Goal: Information Seeking & Learning: Find specific page/section

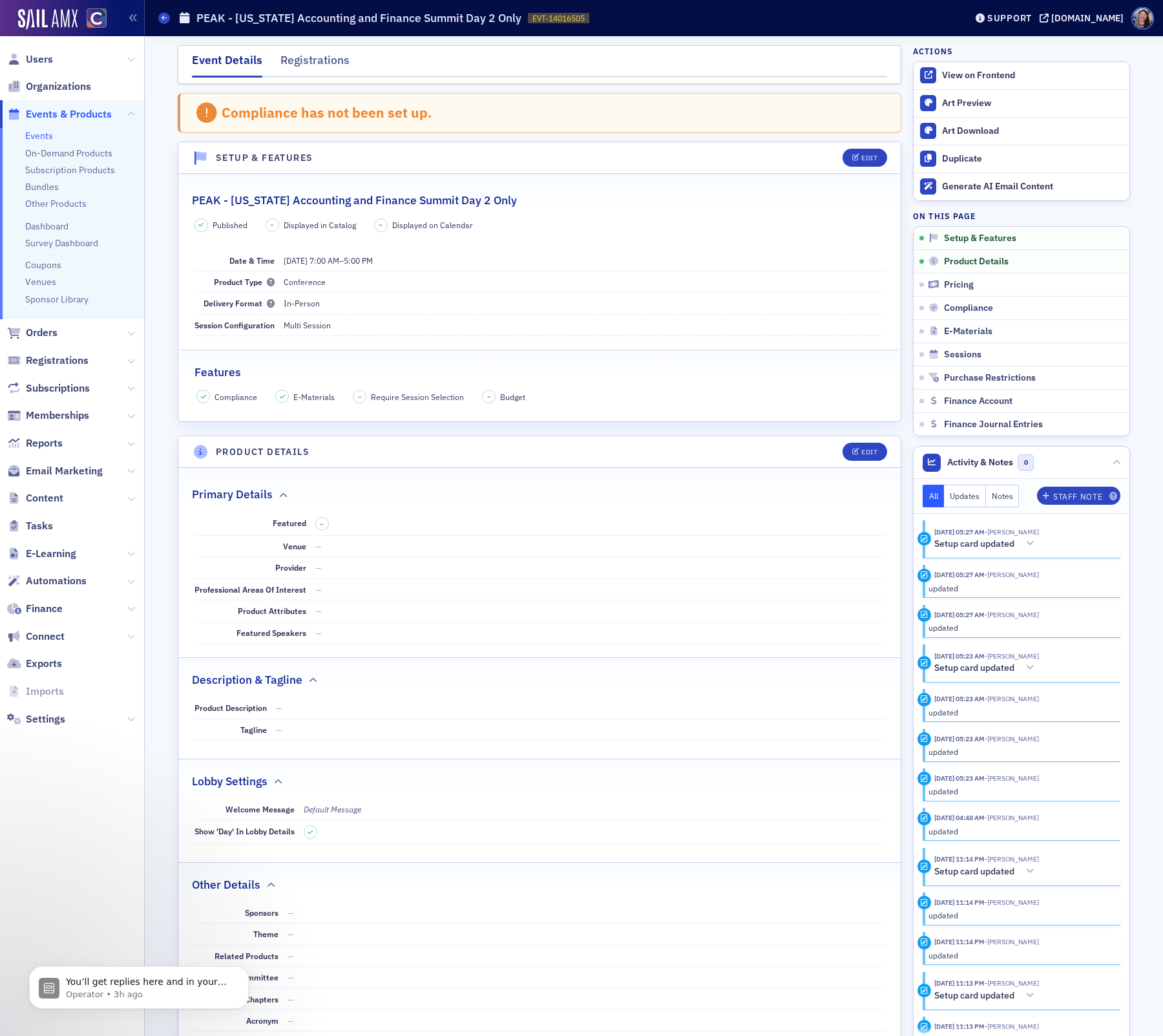
scroll to position [66, 0]
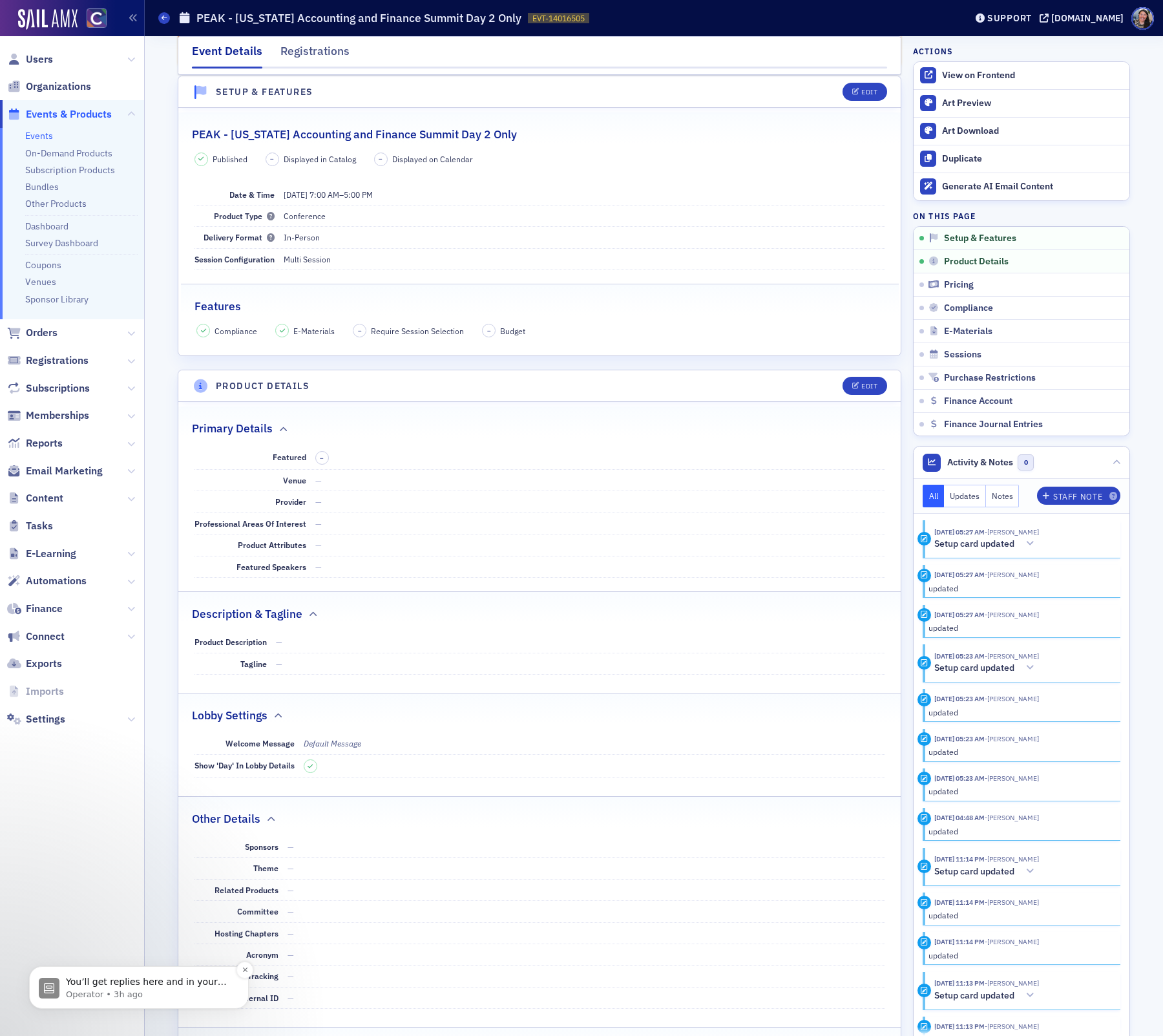
click at [116, 982] on p "You’ll get replies here and in your email: ✉️ [PERSON_NAME][EMAIL_ADDRESS][DOMA…" at bounding box center [149, 981] width 167 height 13
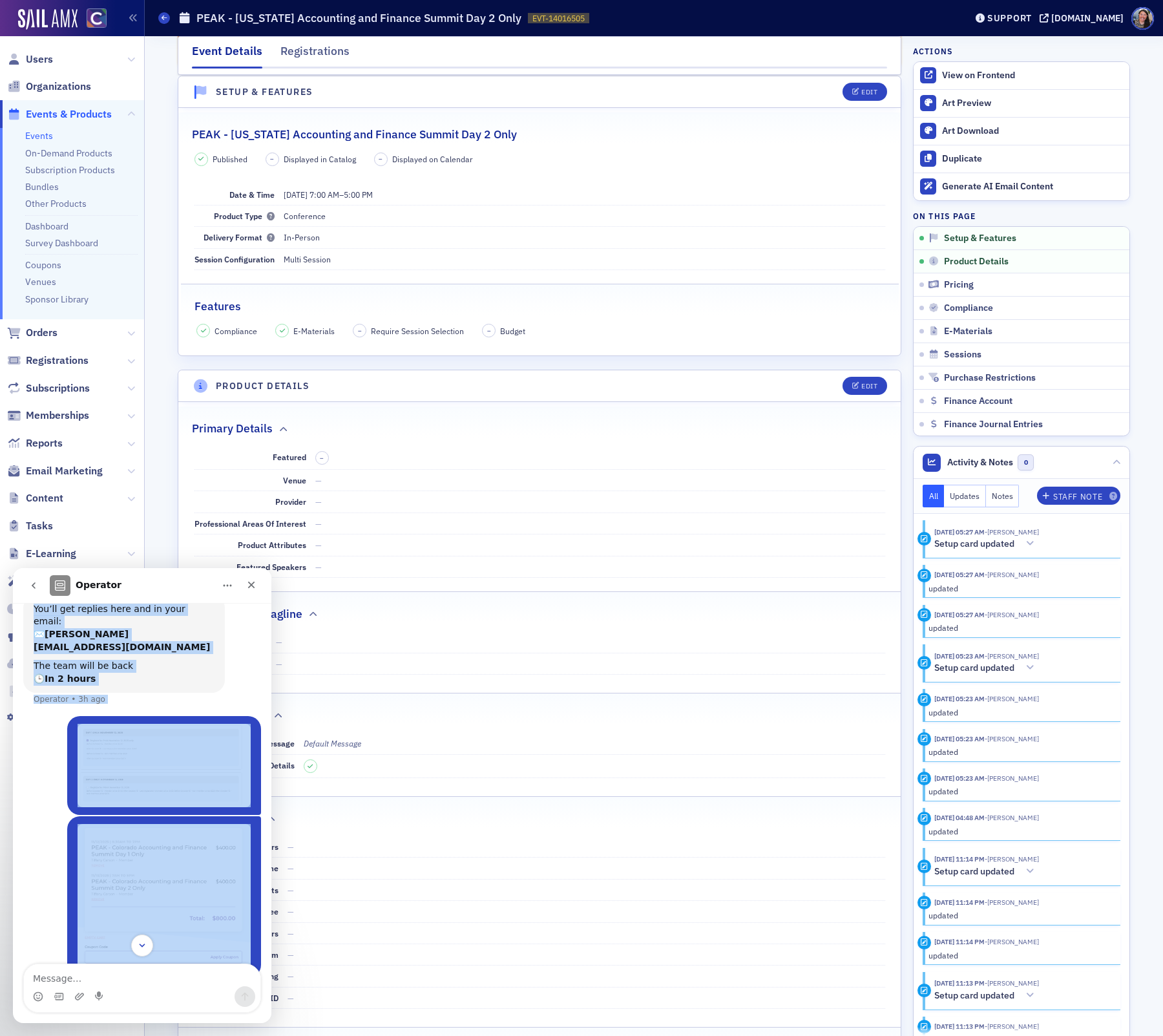
scroll to position [227, 0]
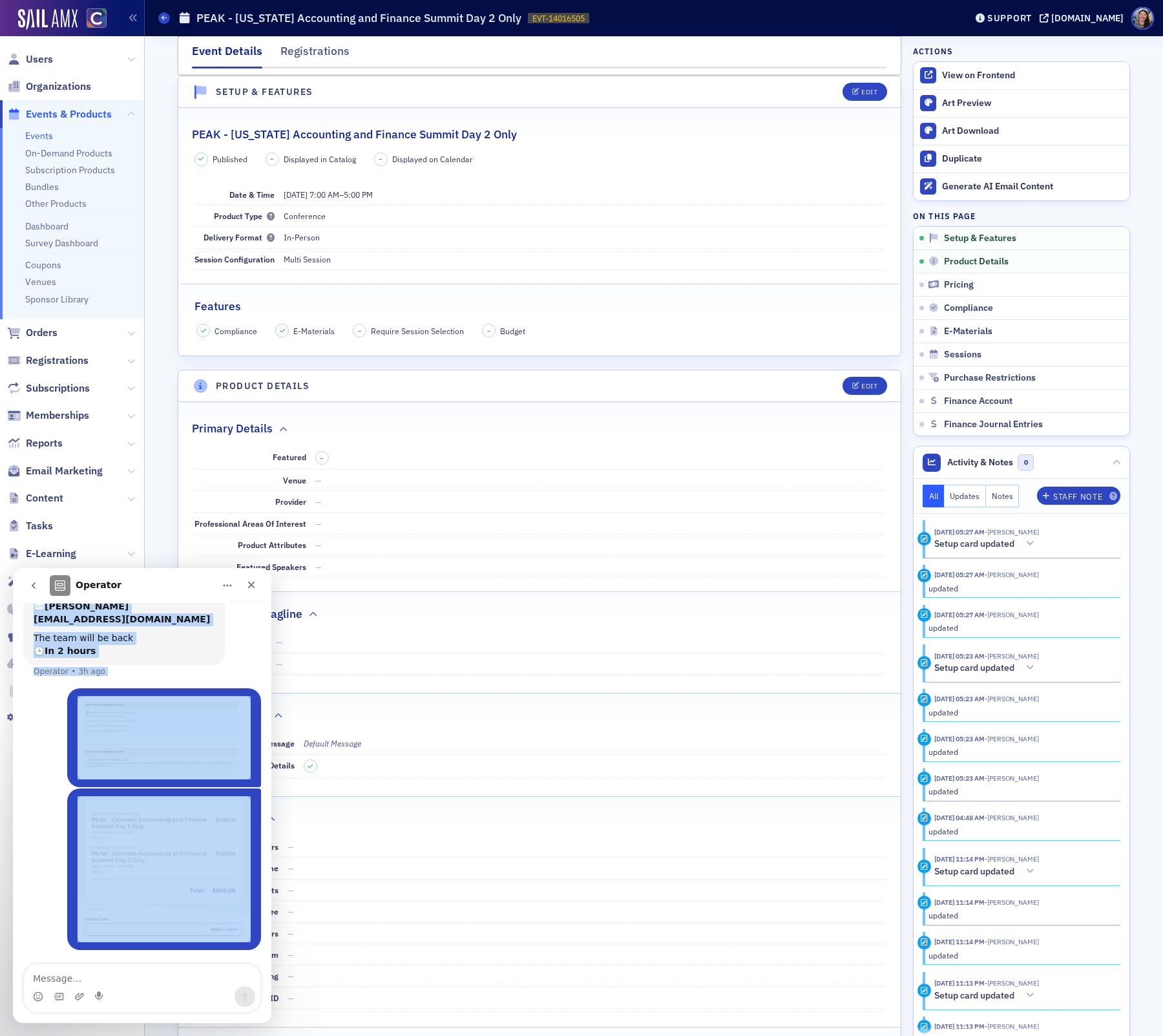
drag, startPoint x: 72, startPoint y: 670, endPoint x: 212, endPoint y: 976, distance: 336.5
click at [212, 976] on div "Don't forget to send a link if you're referencing something in Sail! Good morni…" at bounding box center [142, 812] width 259 height 420
copy div "Good morning! I need help - Can you help me figure out why this is adding both …"
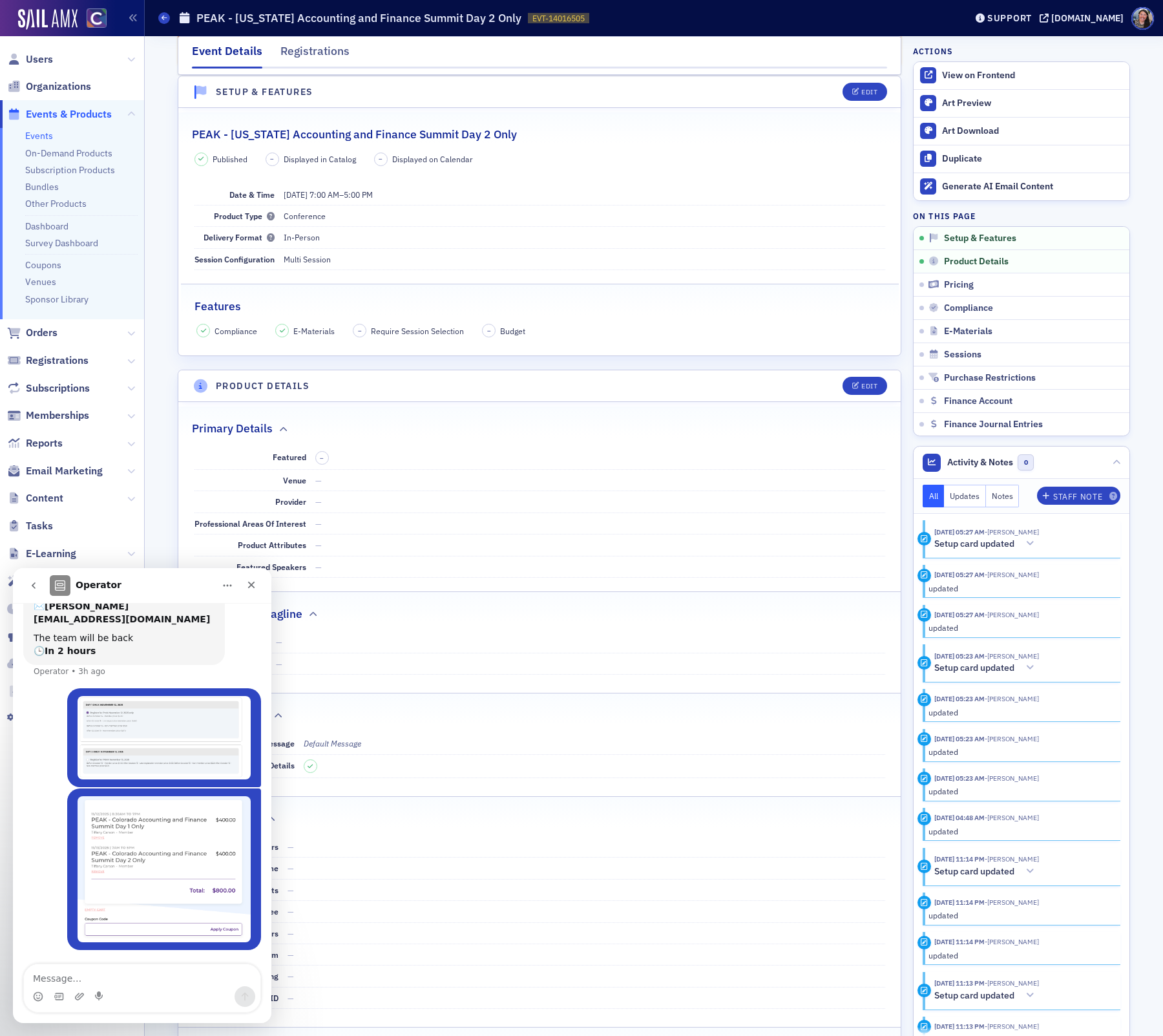
click at [223, 663] on div "You’ll get replies here and in your email: ✉️ [PERSON_NAME][EMAIL_ADDRESS][DOMA…" at bounding box center [141, 628] width 237 height 122
click at [250, 583] on icon "Close" at bounding box center [251, 584] width 10 height 10
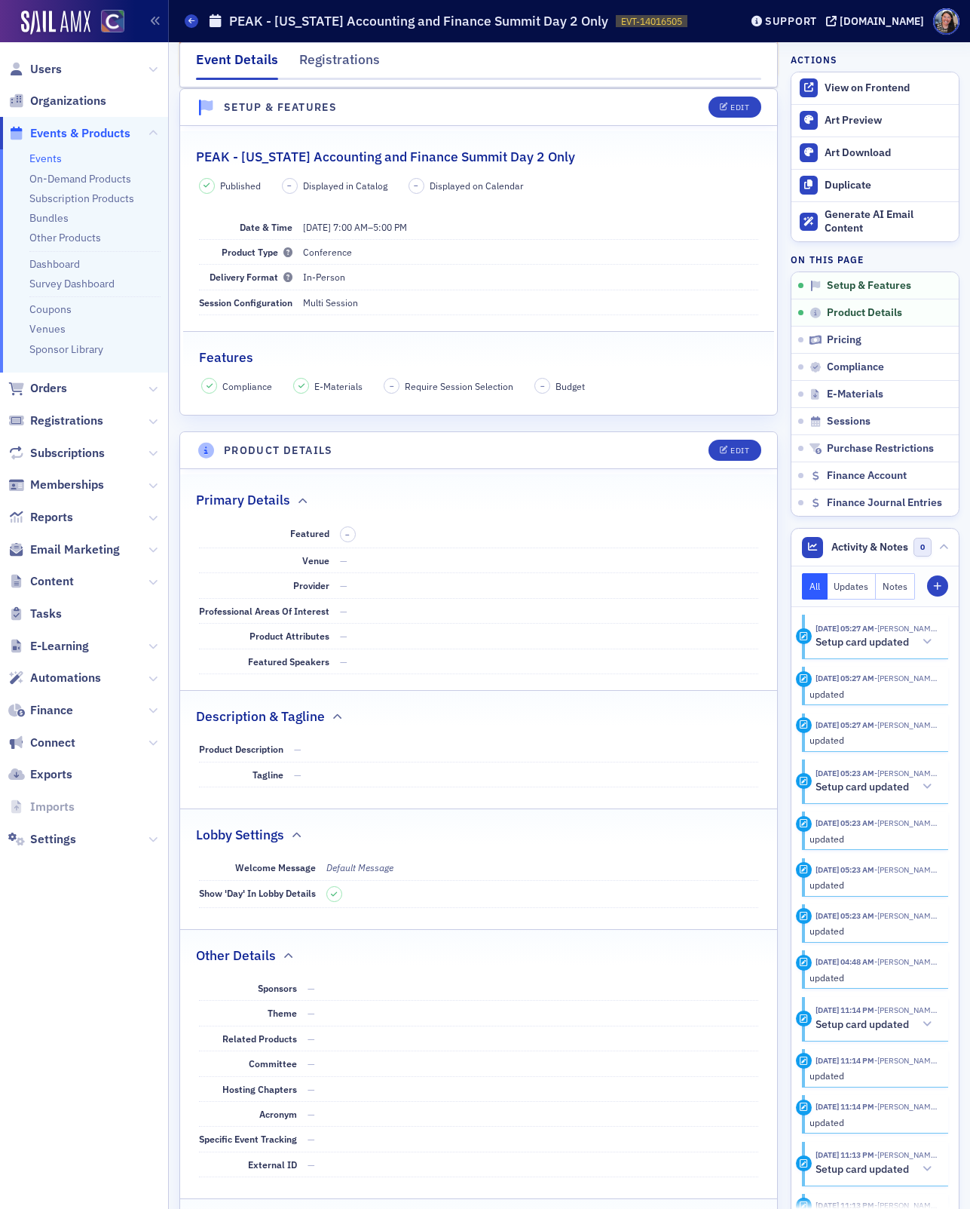
click at [52, 156] on link "Events" at bounding box center [45, 159] width 32 height 14
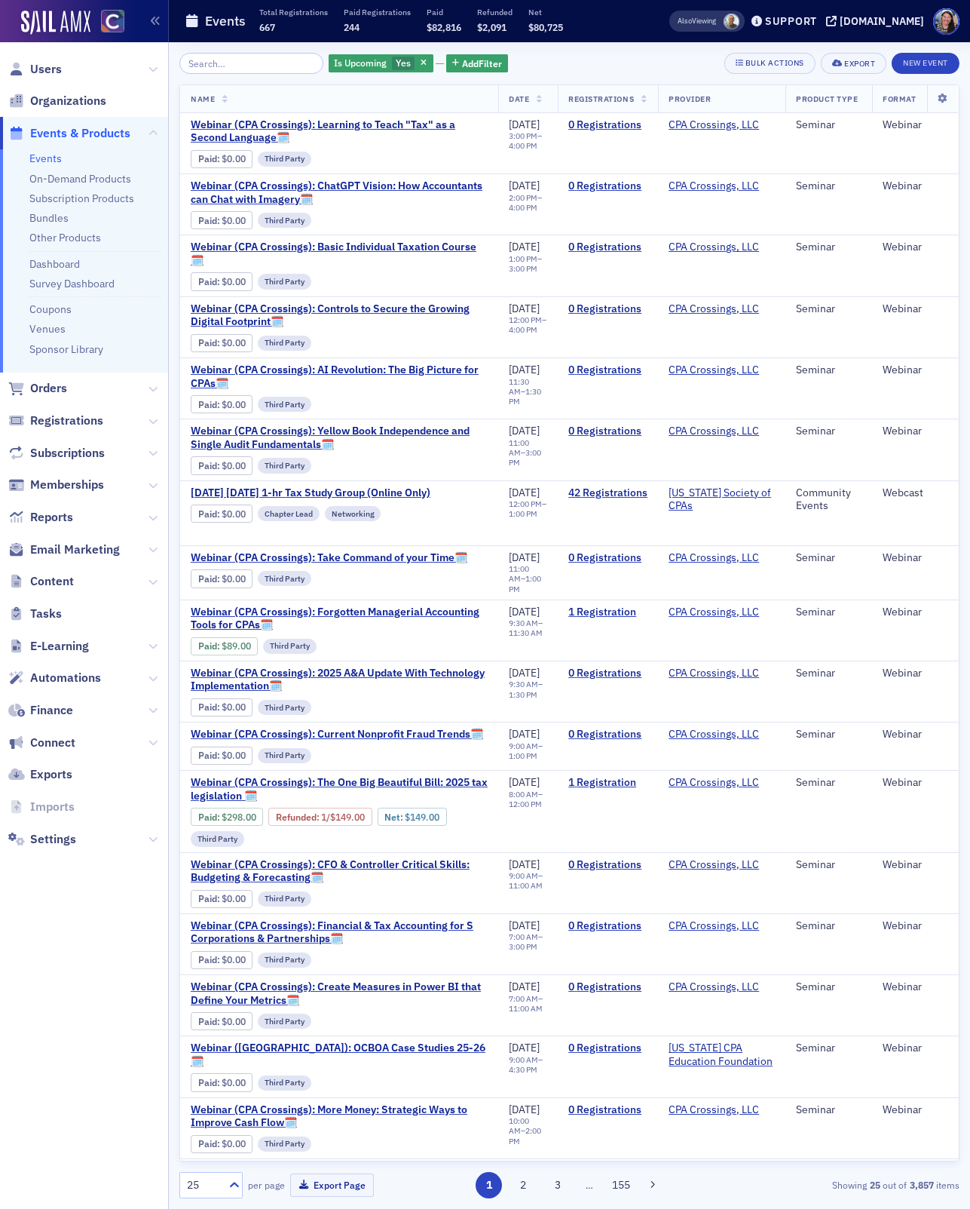
click at [225, 69] on input "search" at bounding box center [251, 63] width 144 height 21
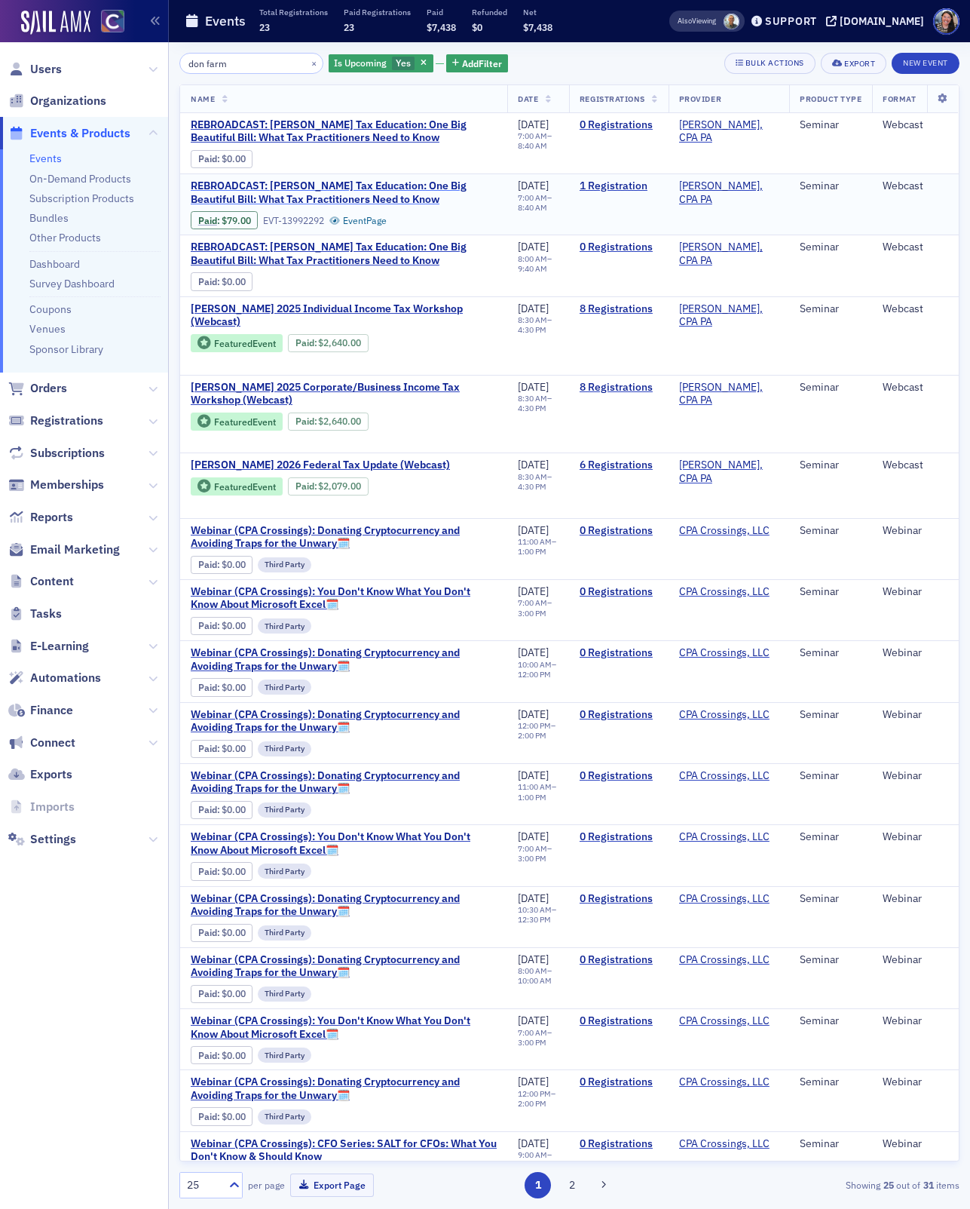
type input "don farm"
click at [361, 191] on span "REBROADCAST: [PERSON_NAME] Tax Education: One Big Beautiful Bill: What Tax Prac…" at bounding box center [344, 192] width 306 height 26
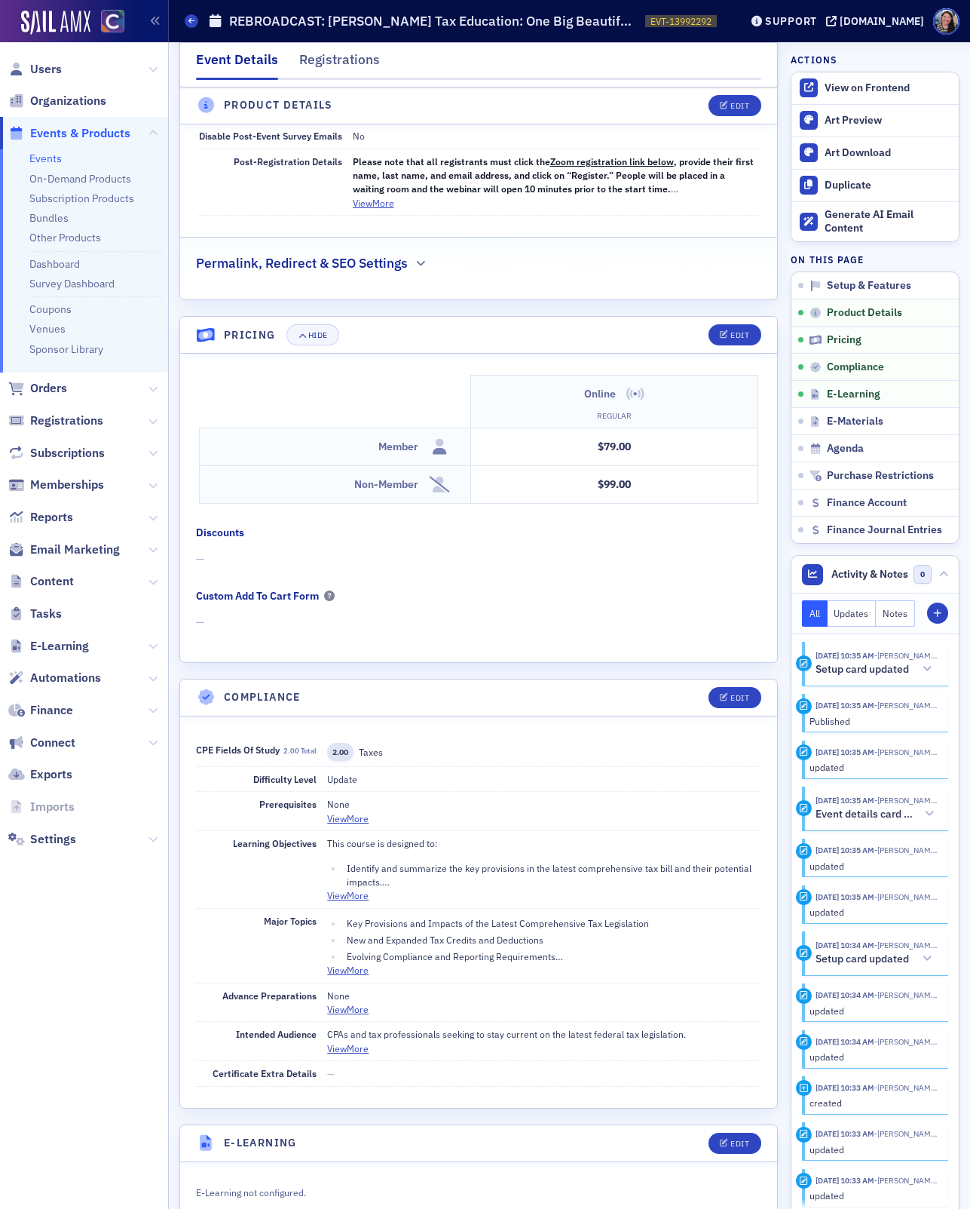
scroll to position [1296, 0]
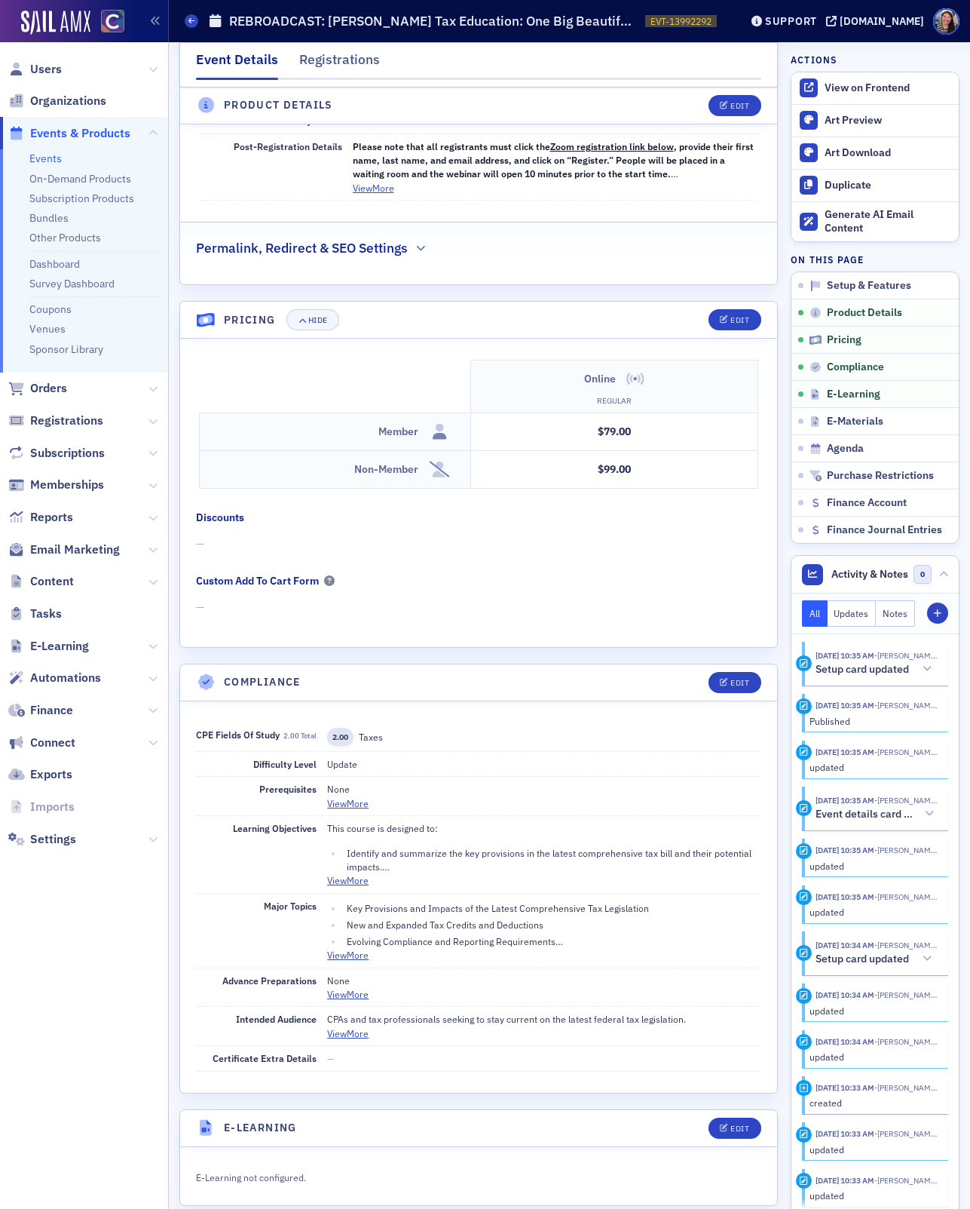
click at [354, 248] on h2 "Permalink, Redirect & SEO Settings" at bounding box center [302, 248] width 212 height 20
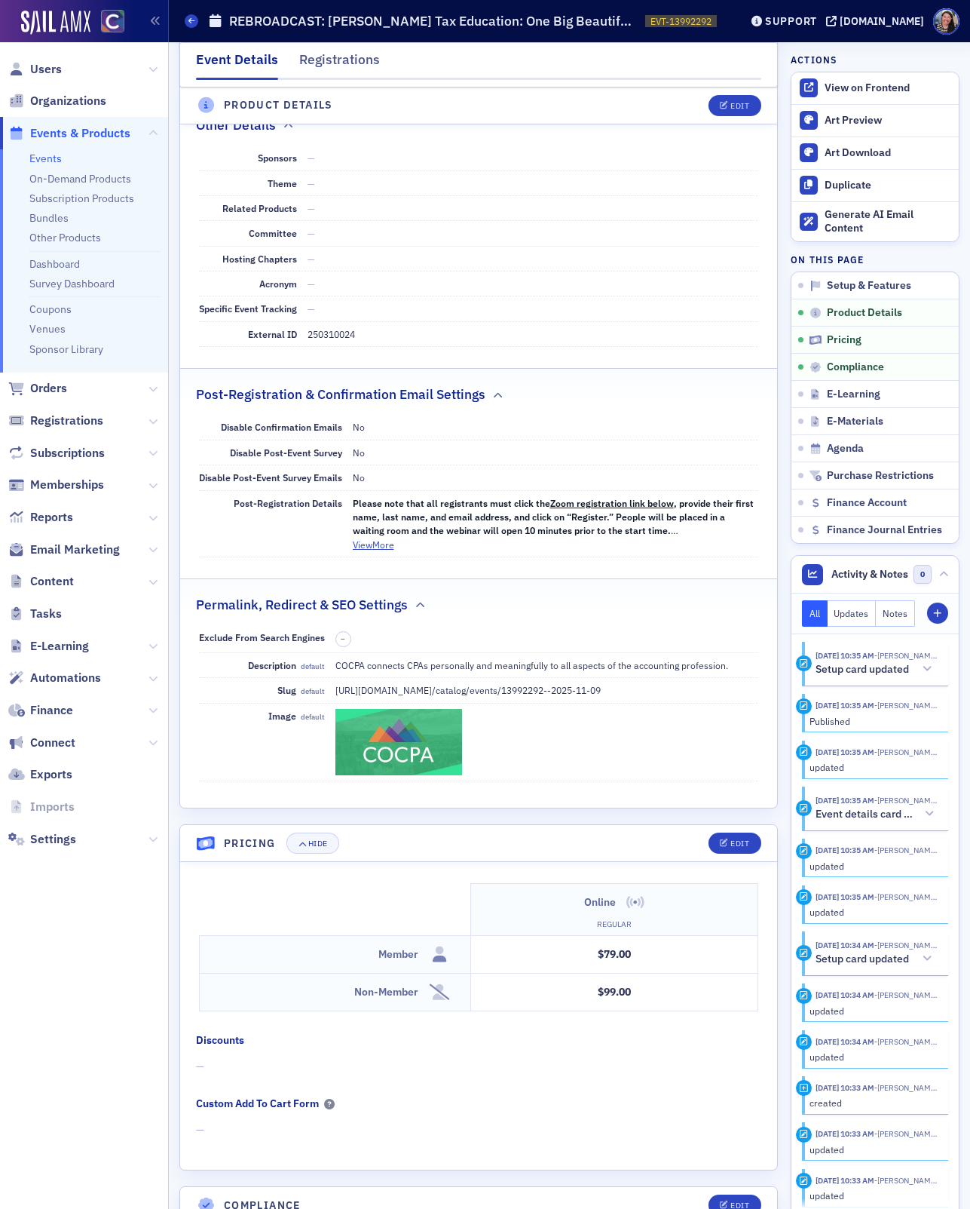
scroll to position [935, 0]
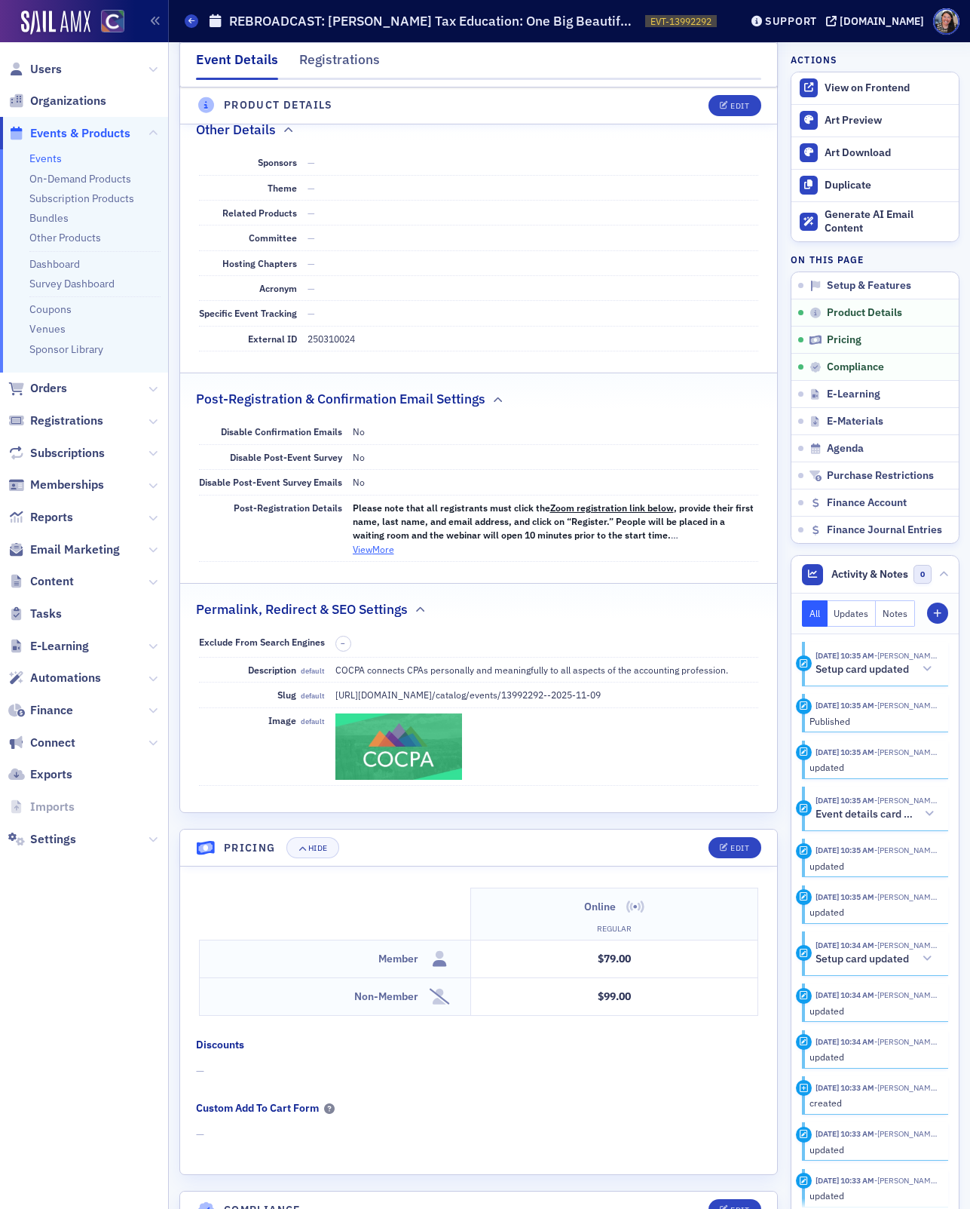
click at [372, 545] on button "View More" at bounding box center [373, 549] width 41 height 14
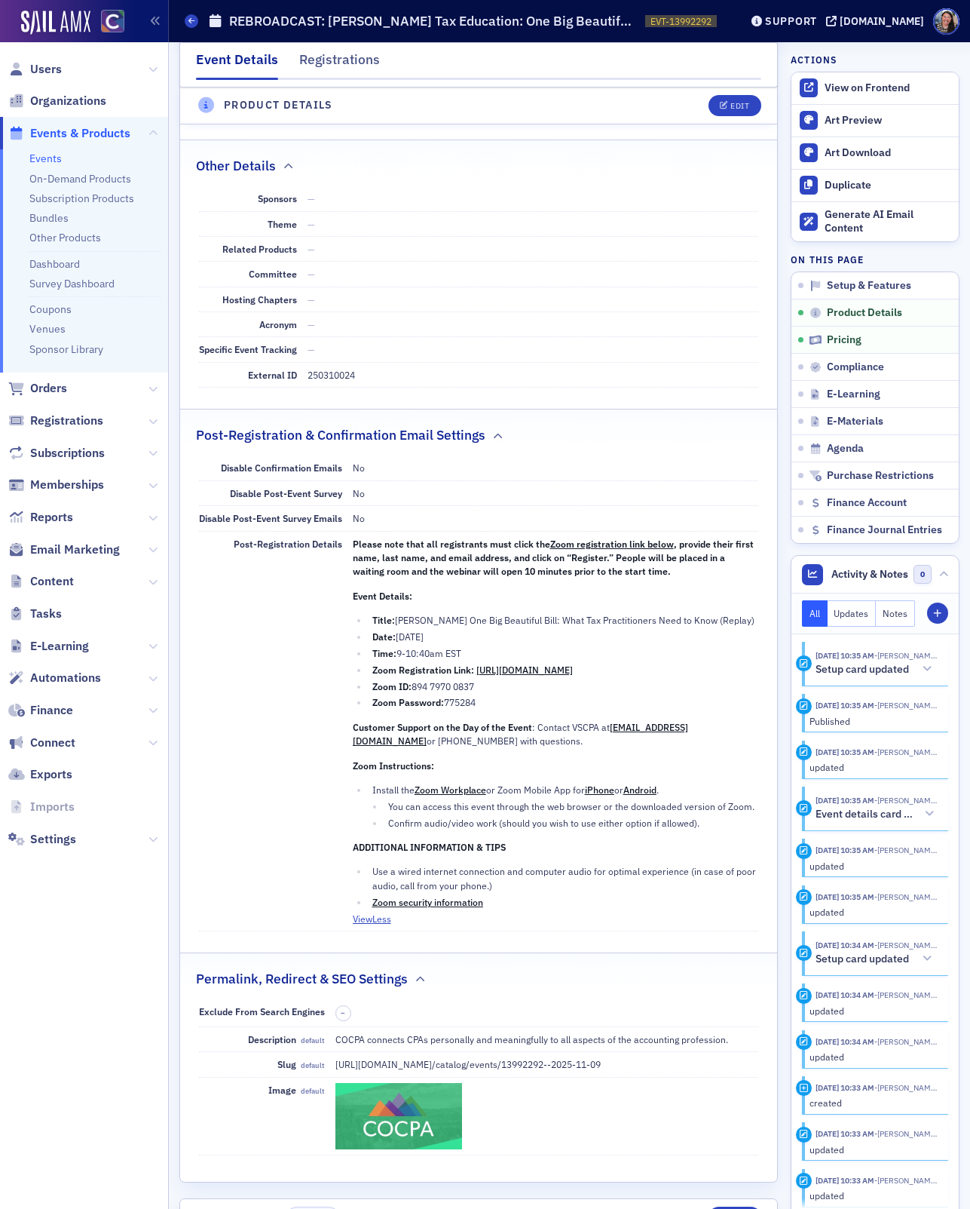
scroll to position [898, 0]
click at [192, 19] on icon at bounding box center [191, 20] width 6 height 7
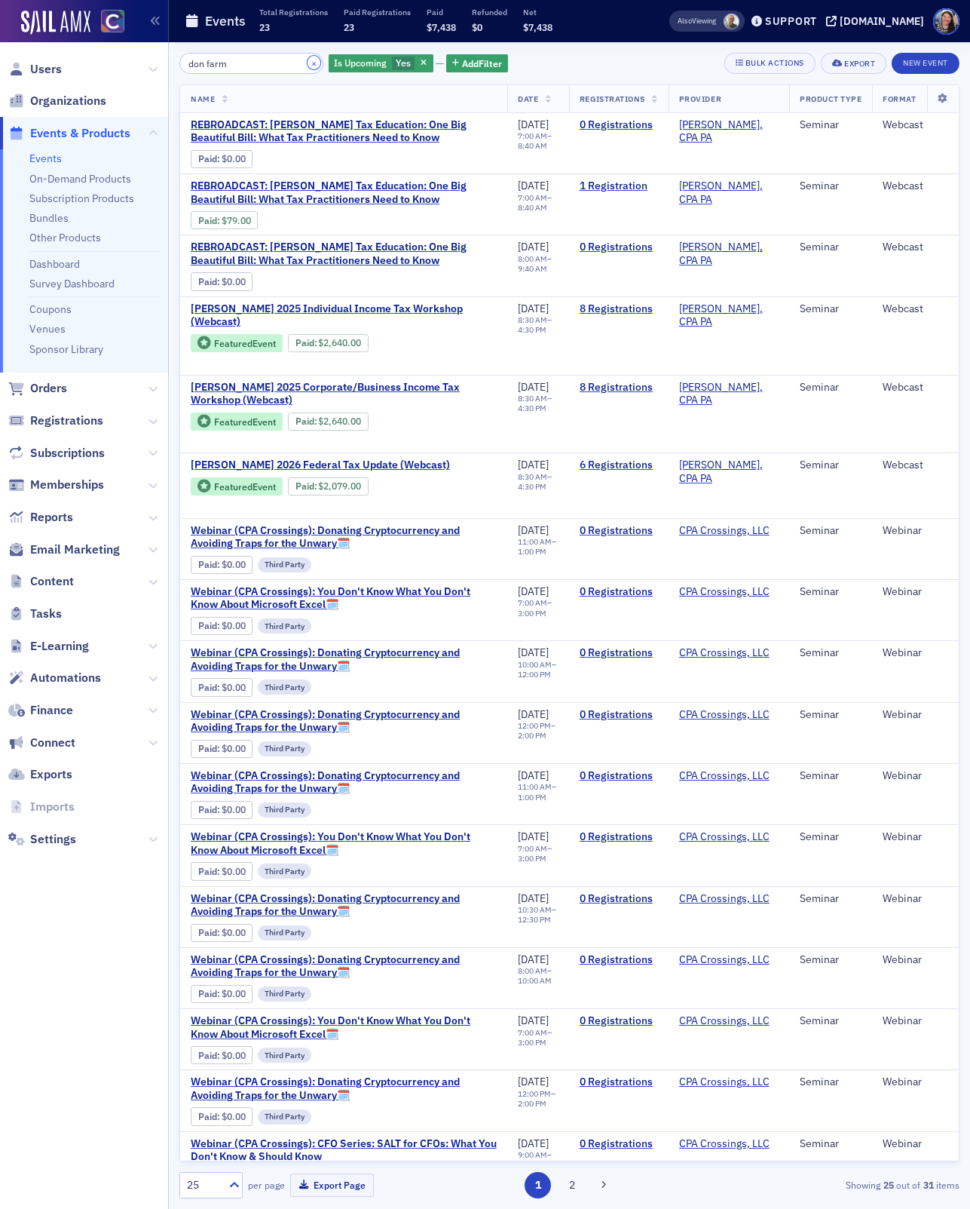
click at [308, 64] on button "×" at bounding box center [315, 63] width 14 height 14
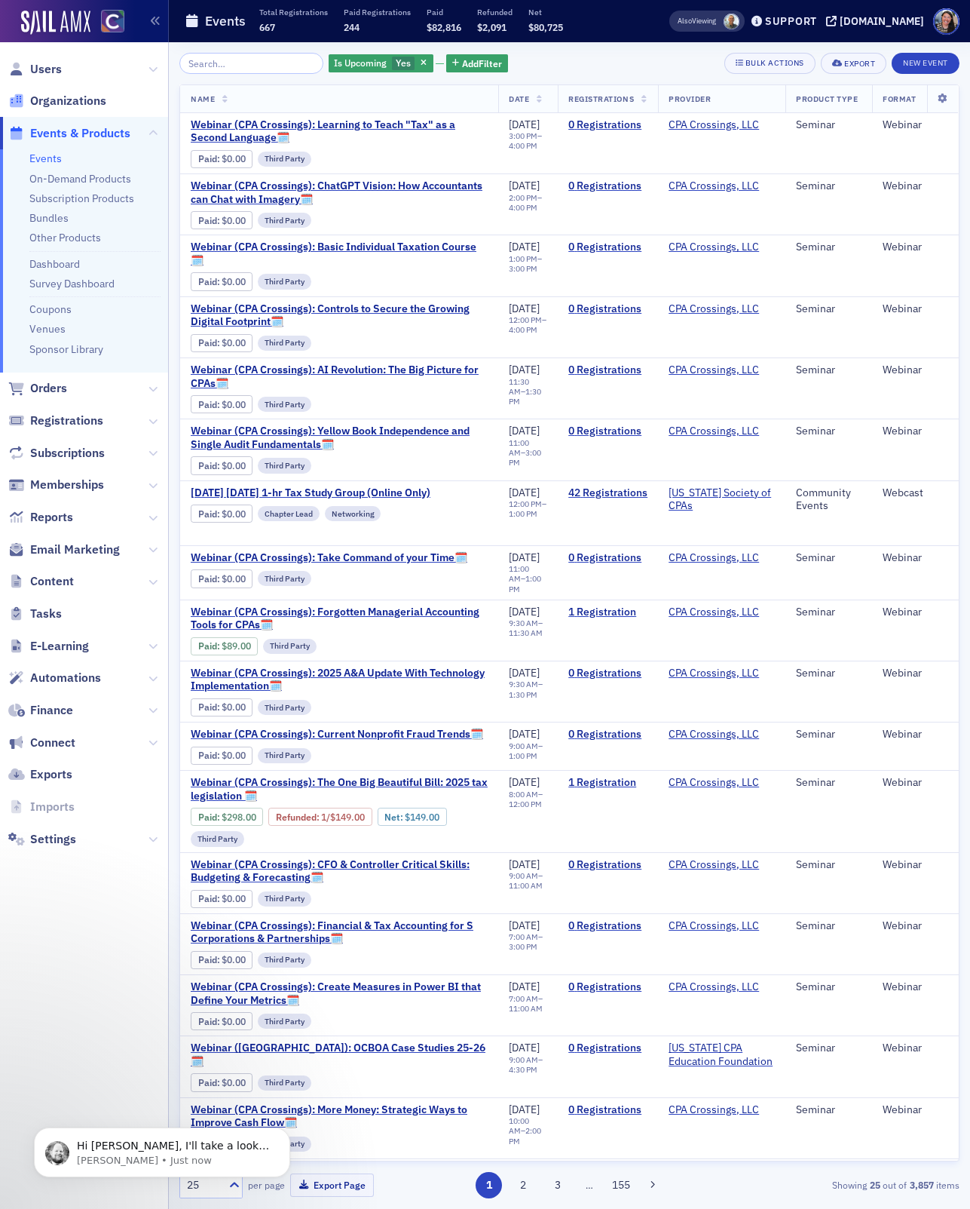
scroll to position [368, 0]
click at [242, 62] on input "search" at bounding box center [251, 63] width 144 height 21
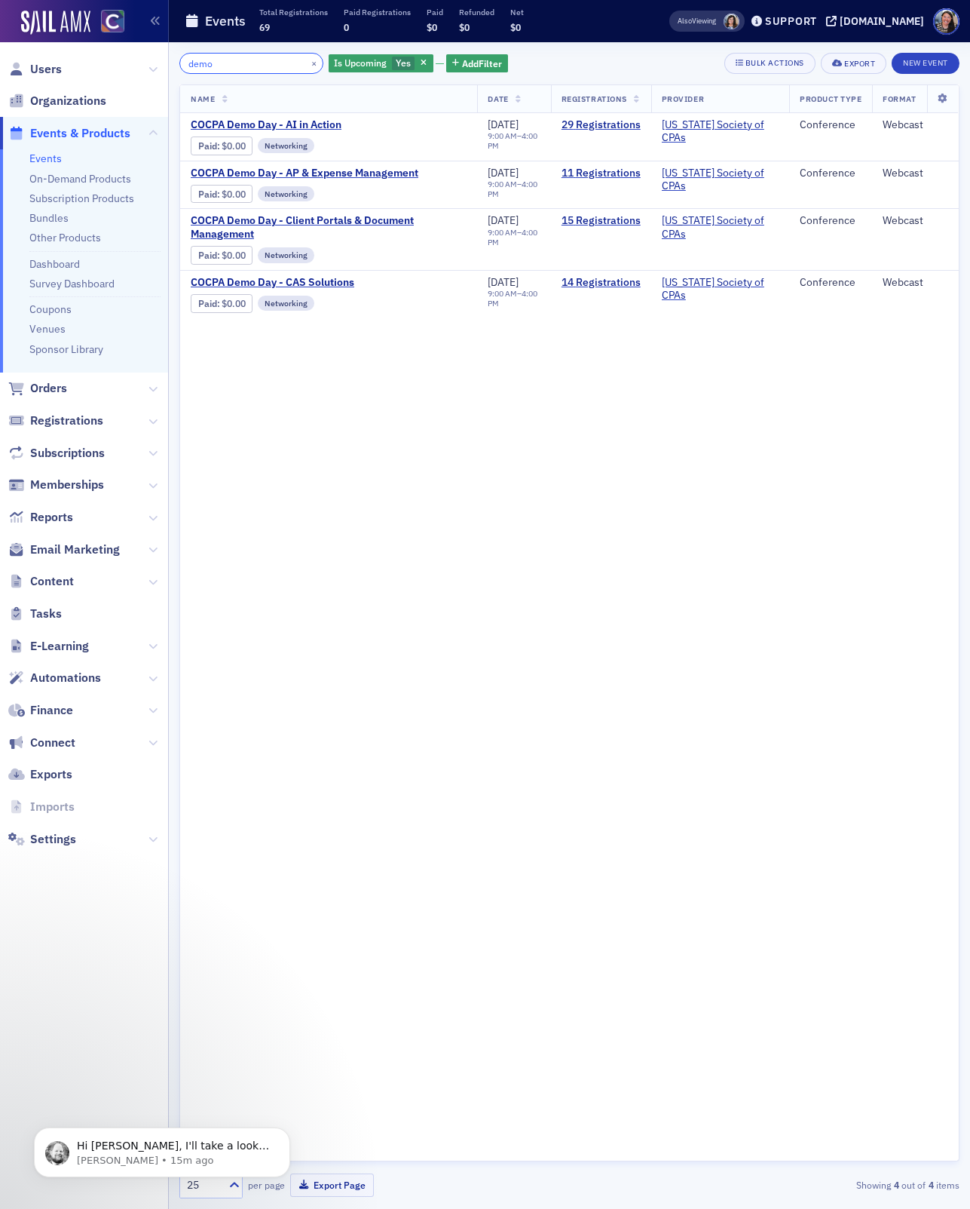
type input "demo"
click at [286, 1131] on icon "Dismiss notification" at bounding box center [286, 1131] width 8 height 8
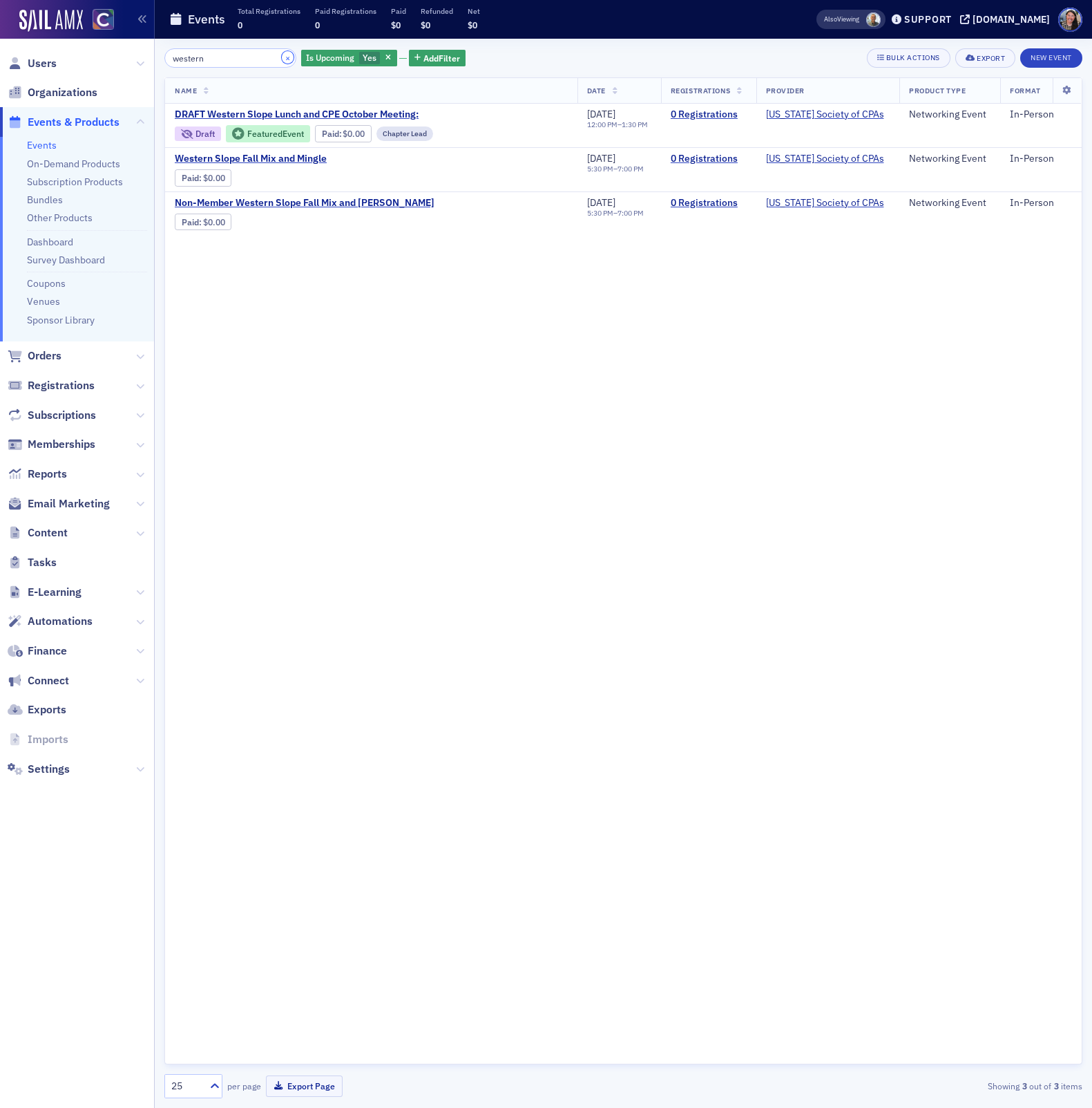
click at [282, 58] on button "×" at bounding box center [289, 58] width 13 height 13
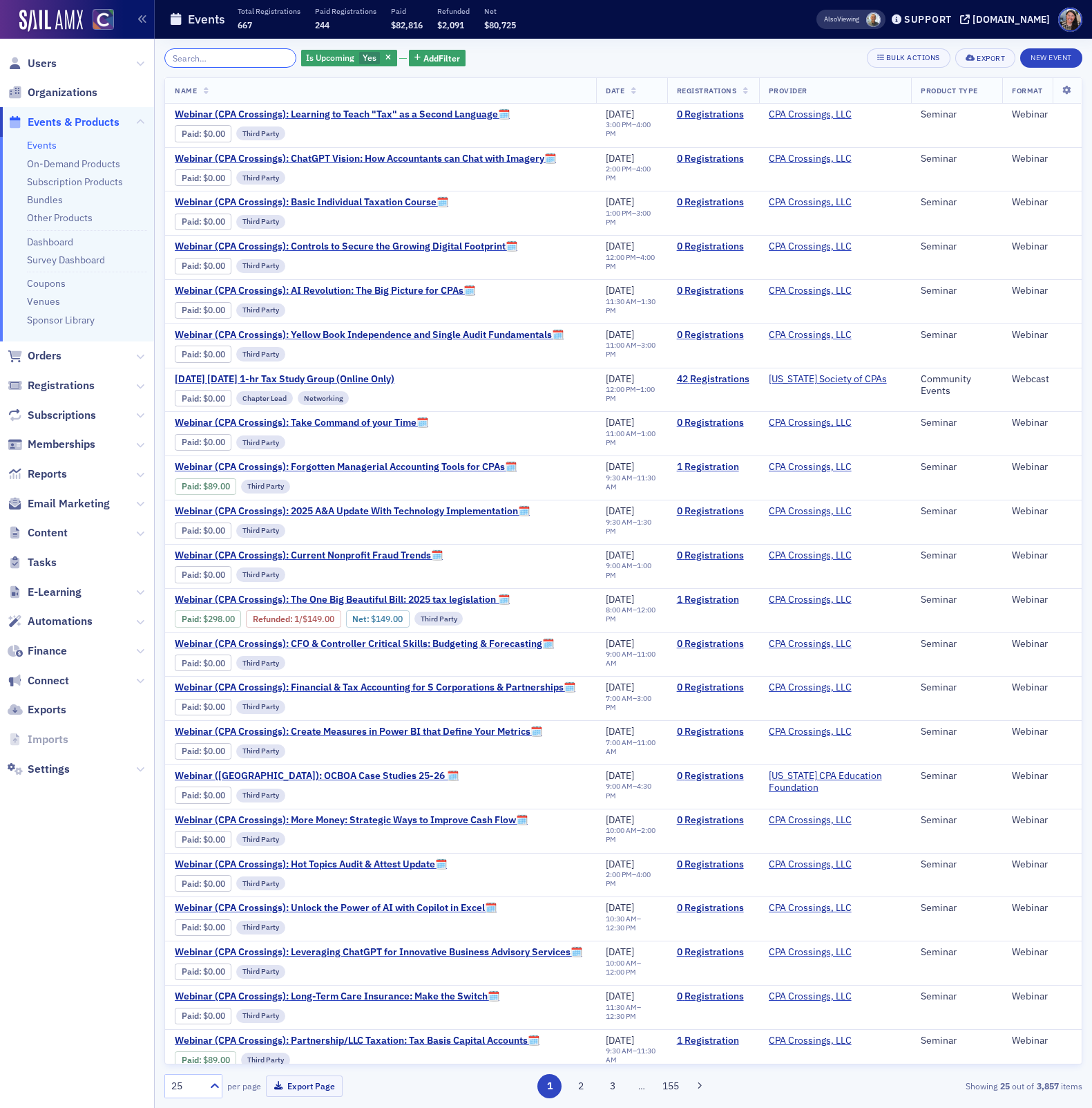
click at [257, 58] on input "search" at bounding box center [230, 58] width 132 height 19
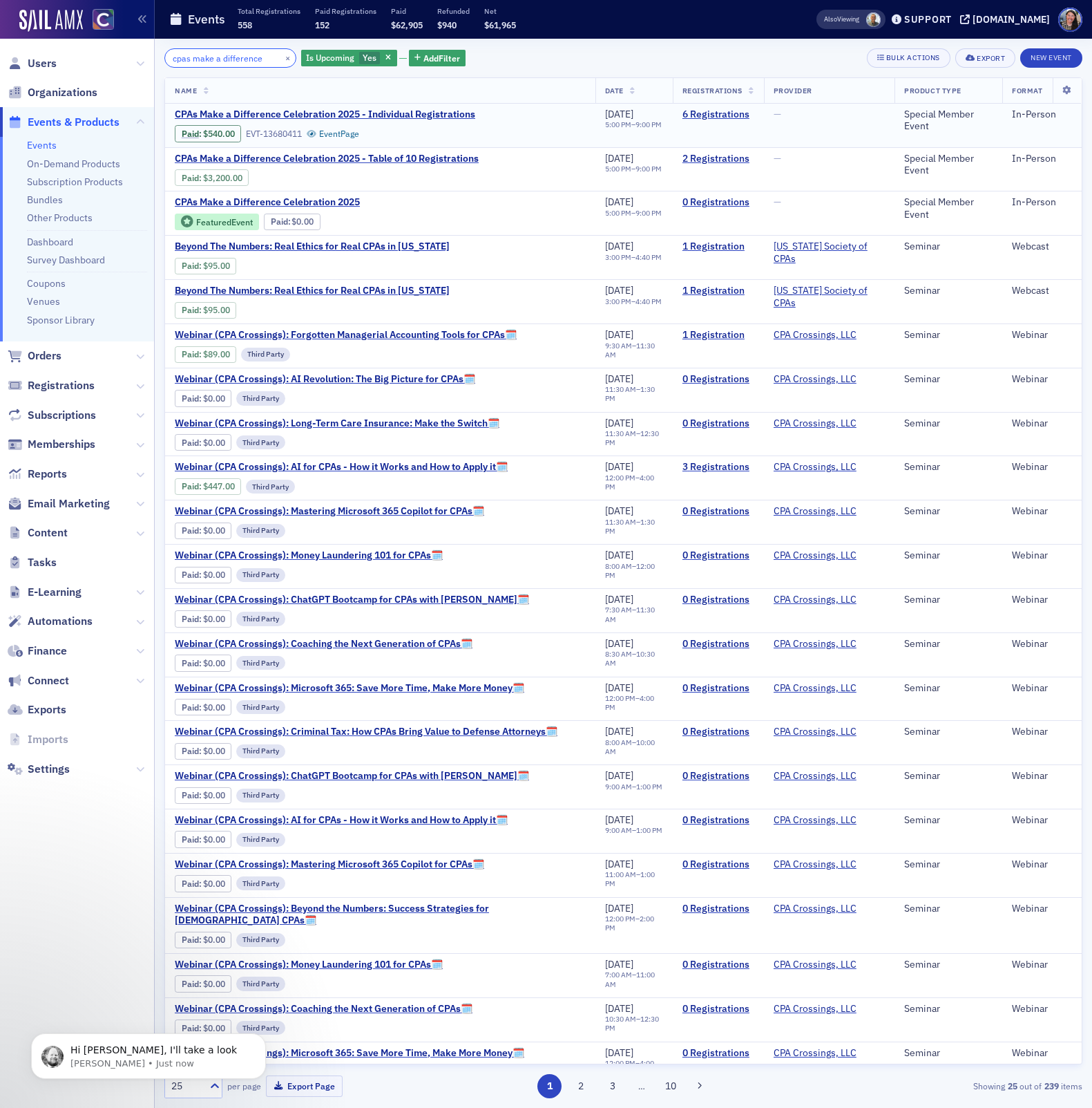
type input "cpas make a difference"
click at [108, 1043] on div "Hi [PERSON_NAME], I'll take a look" at bounding box center [159, 1050] width 182 height 18
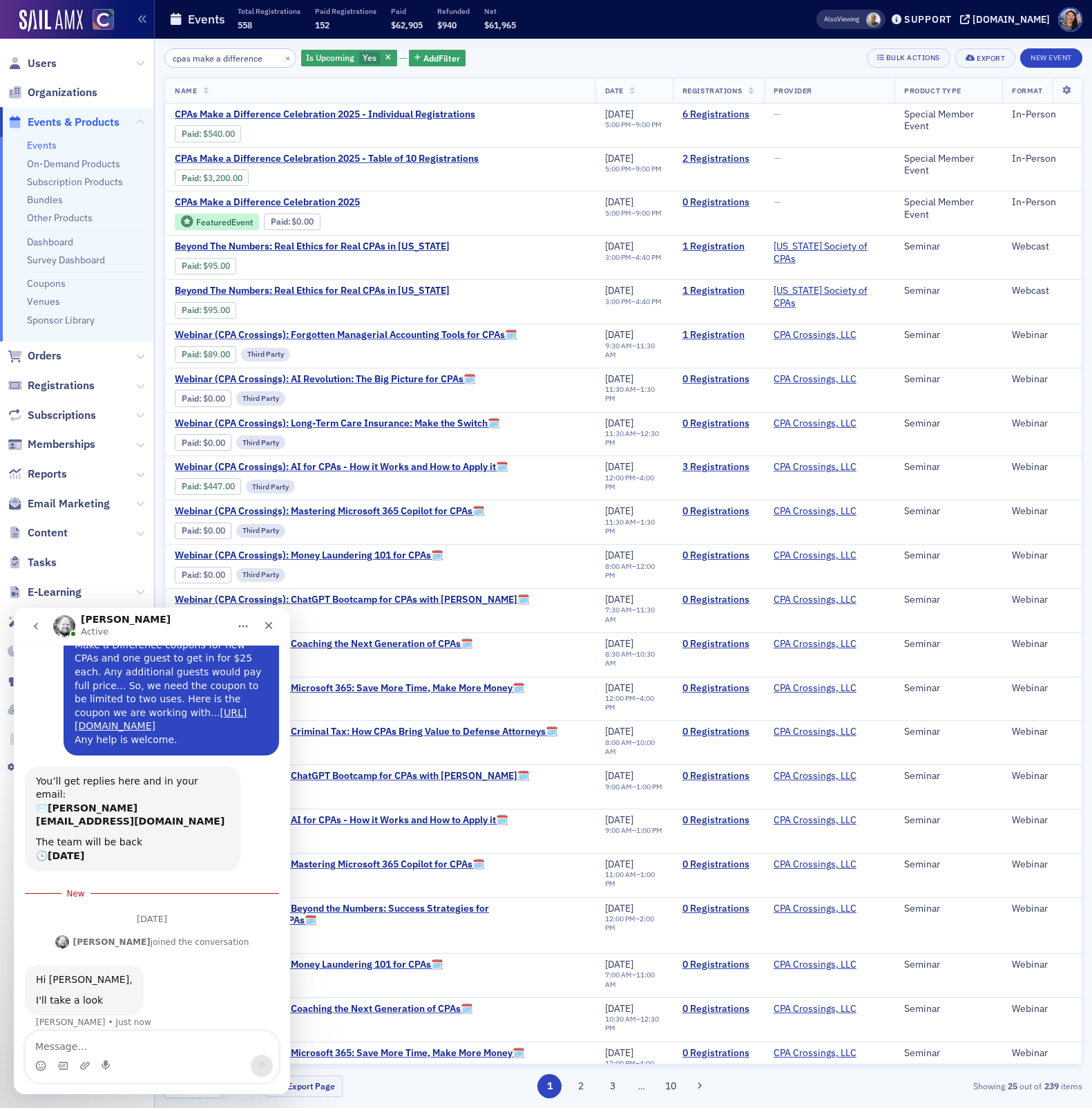
scroll to position [129, 0]
click at [104, 1044] on textarea "Message…" at bounding box center [152, 1043] width 253 height 24
click at [65, 1043] on textarea "Thankyou so much!" at bounding box center [152, 1043] width 253 height 24
type textarea "Thank you so much!"
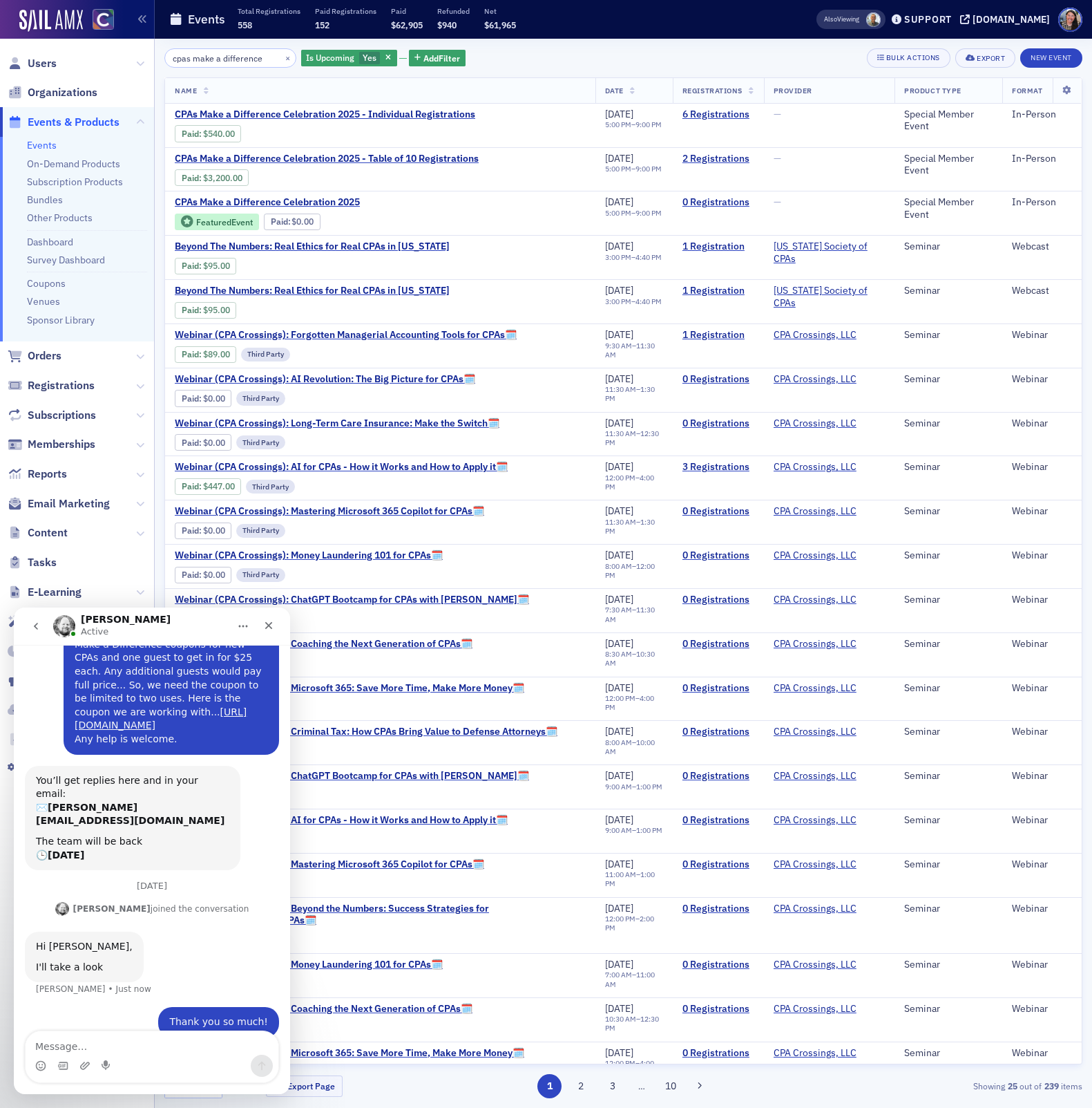
scroll to position [138, 0]
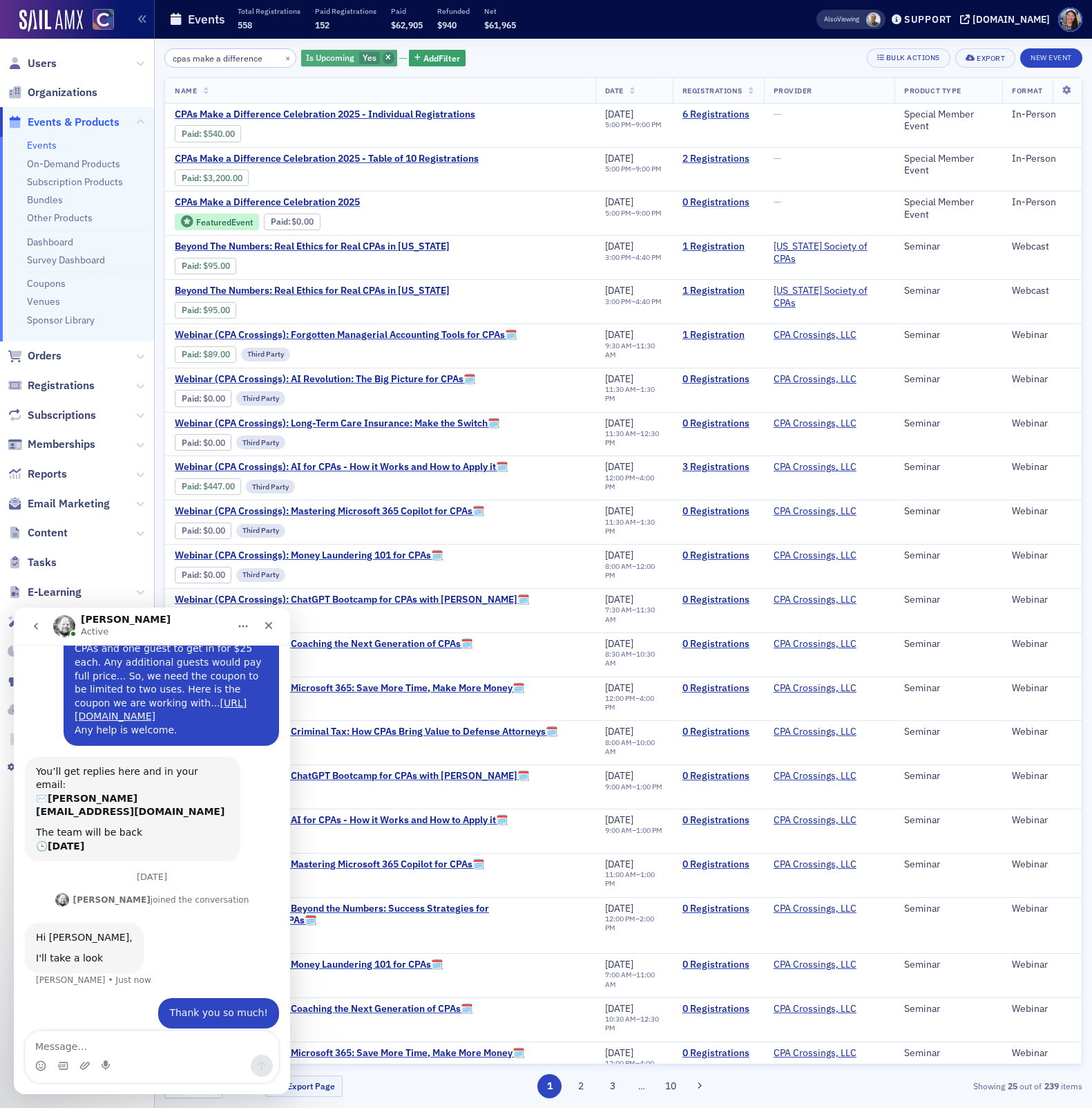
click at [383, 52] on span "button" at bounding box center [389, 59] width 13 height 13
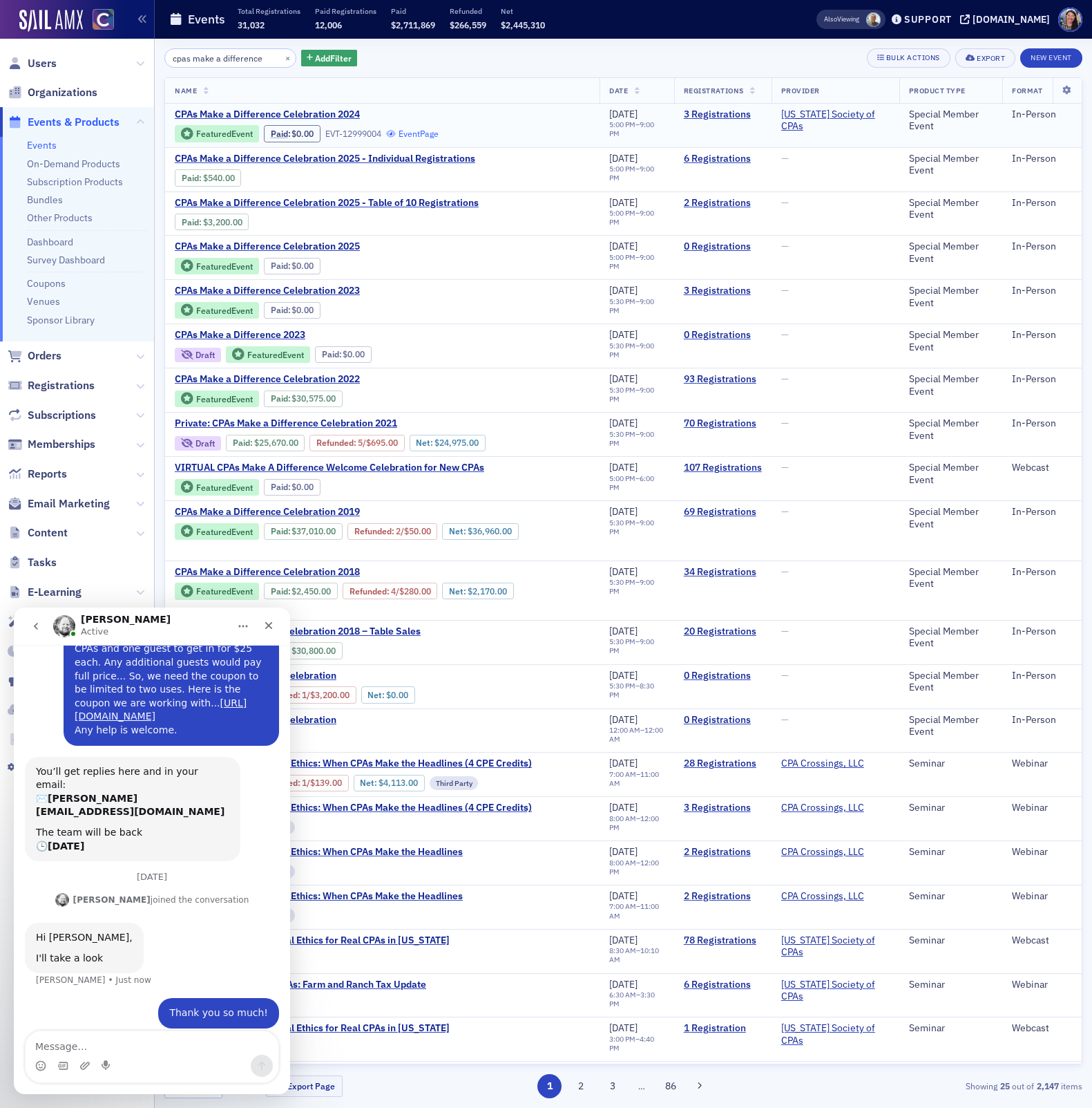
click at [422, 130] on link "Event Page" at bounding box center [411, 133] width 52 height 10
click at [417, 133] on link "Event Page" at bounding box center [411, 133] width 52 height 10
click at [269, 626] on icon "Close" at bounding box center [269, 626] width 7 height 7
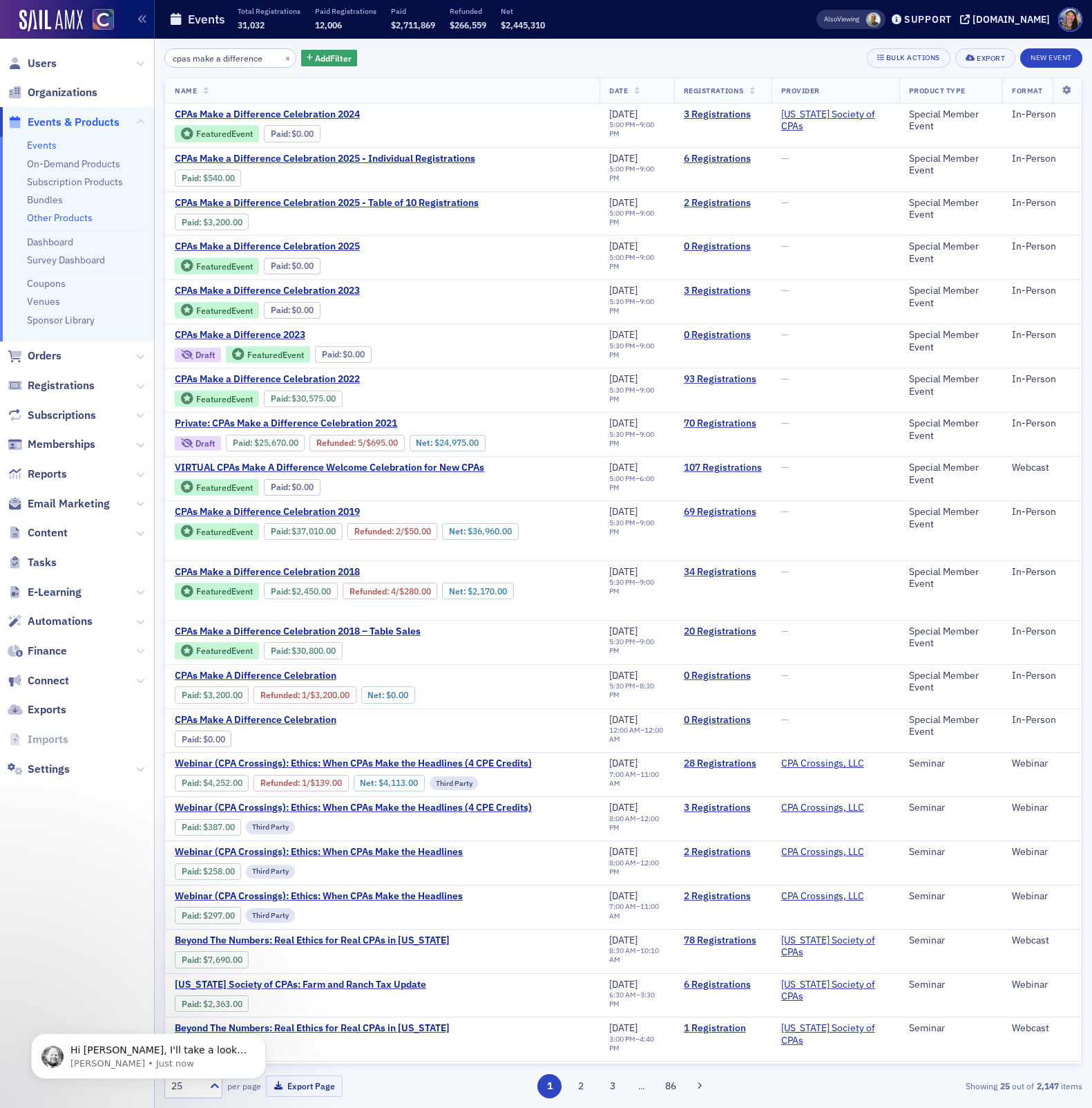
click at [57, 220] on link "Other Products" at bounding box center [60, 218] width 66 height 13
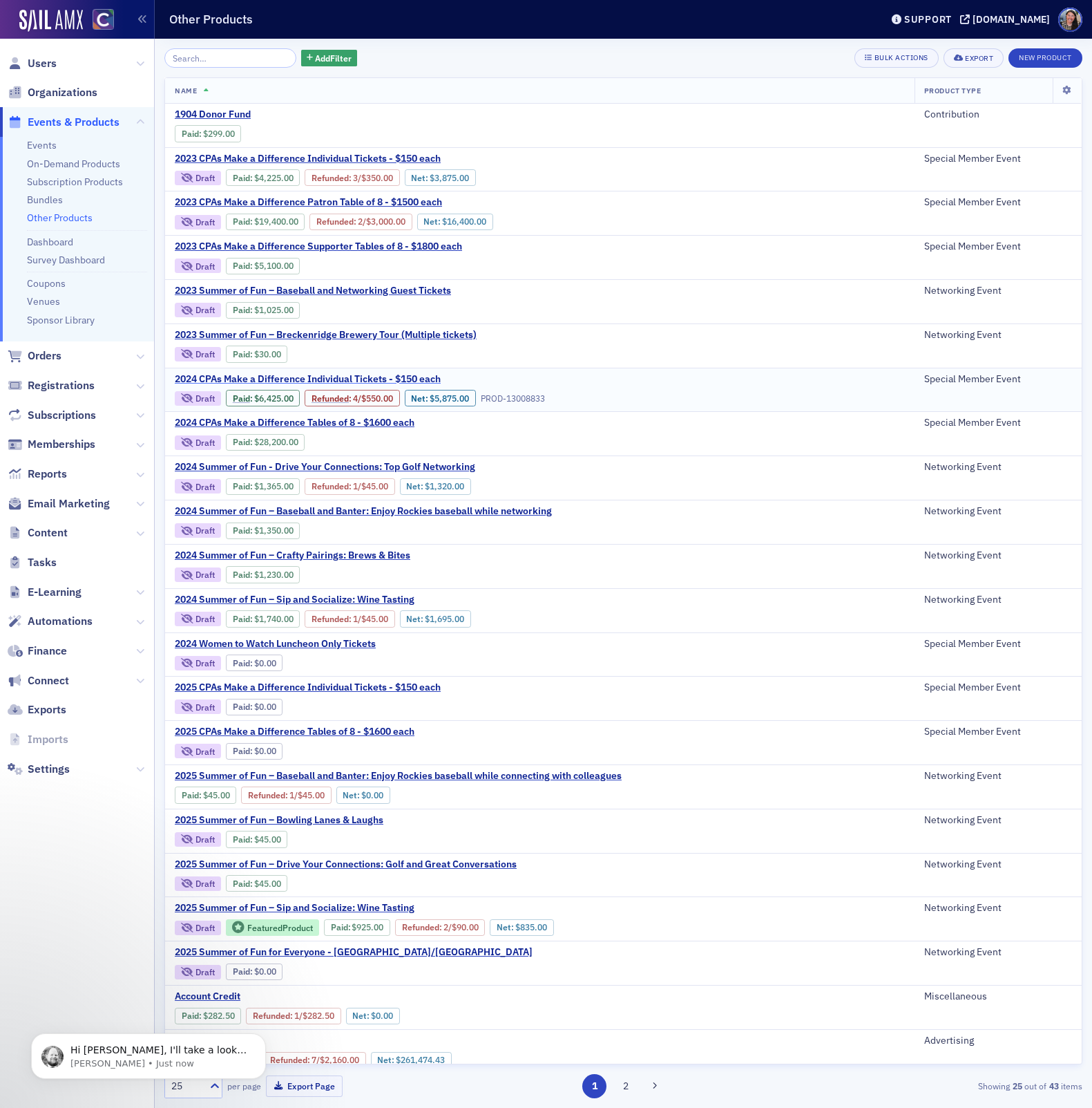
click at [400, 373] on span "2024 CPAs Make a Difference Individual Tickets - $150 each" at bounding box center [308, 379] width 266 height 13
